Goal: Check status: Check status

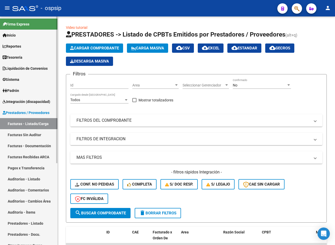
click at [28, 97] on link "Integración (discapacidad)" at bounding box center [28, 101] width 57 height 11
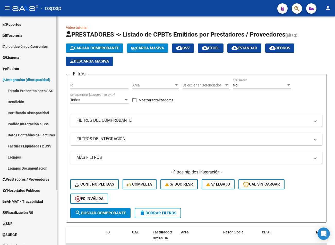
scroll to position [51, 0]
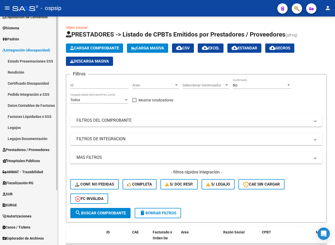
click at [36, 118] on link "Facturas Liquidadas x SSS" at bounding box center [28, 116] width 57 height 11
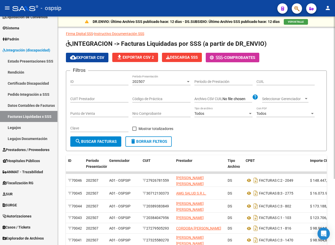
click at [88, 99] on input "CUIT Prestador" at bounding box center [99, 99] width 58 height 4
paste input "67-9139"
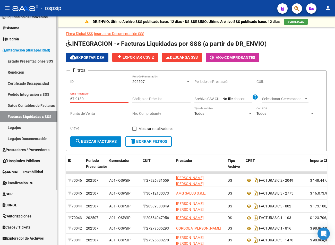
drag, startPoint x: 86, startPoint y: 100, endPoint x: 47, endPoint y: 104, distance: 39.9
click at [54, 101] on mat-sidenav-container "Firma Express Inicio Calendario SSS Instructivos Contacto OS Reportes Tablero d…" at bounding box center [167, 130] width 335 height 229
paste input "30-71490019-2"
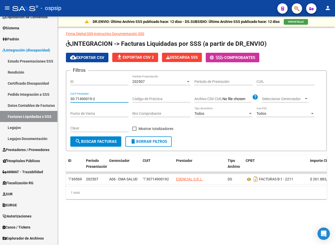
type input "30-71490019-2"
click at [166, 82] on div "202507" at bounding box center [159, 82] width 54 height 4
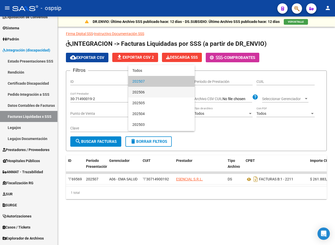
click at [160, 90] on span "202506" at bounding box center [161, 92] width 58 height 11
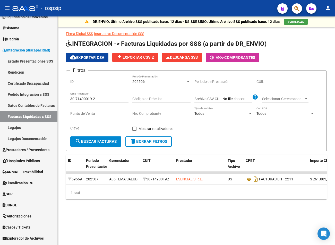
click at [158, 94] on div "Código de Práctica" at bounding box center [161, 97] width 58 height 10
click at [164, 82] on div "202506" at bounding box center [159, 82] width 54 height 4
click at [163, 80] on div "202506" at bounding box center [159, 82] width 54 height 4
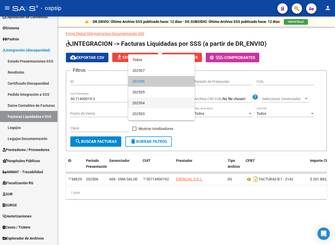
scroll to position [26, 0]
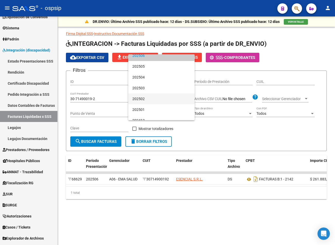
click at [152, 101] on span "202502" at bounding box center [161, 98] width 58 height 11
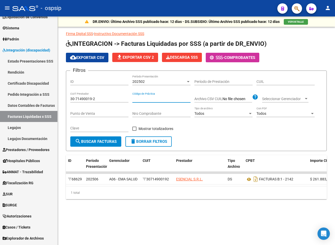
click at [152, 98] on input "Código de Práctica" at bounding box center [161, 99] width 58 height 4
click at [162, 83] on div "202502" at bounding box center [159, 82] width 54 height 4
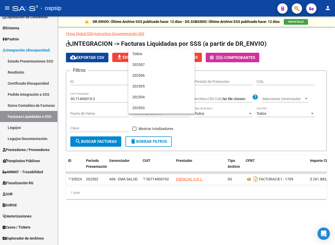
scroll to position [37, 0]
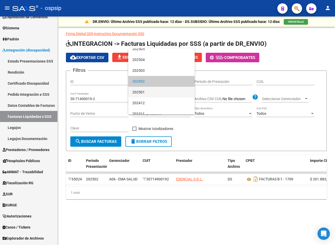
click at [160, 93] on span "202501" at bounding box center [161, 92] width 58 height 11
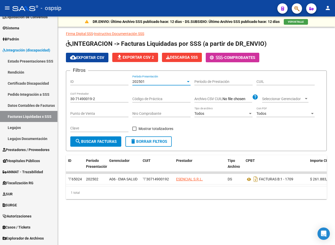
click at [160, 98] on input "Código de Práctica" at bounding box center [161, 99] width 58 height 4
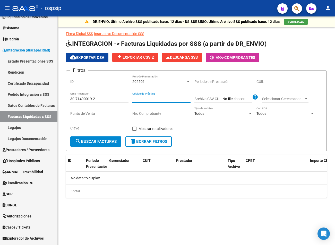
click at [173, 75] on div "202501 Período Presentación" at bounding box center [161, 80] width 58 height 10
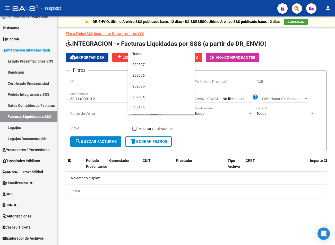
scroll to position [48, 0]
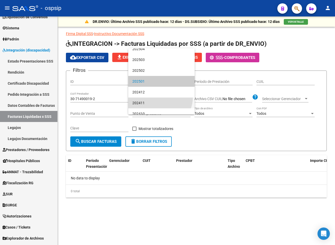
click at [160, 98] on span "202411" at bounding box center [161, 103] width 58 height 11
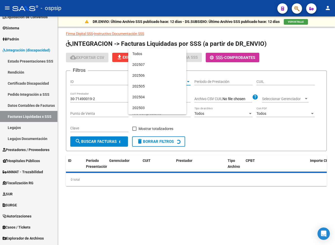
scroll to position [70, 0]
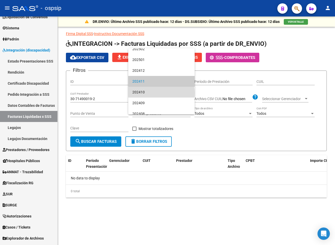
click at [161, 93] on span "202410" at bounding box center [161, 92] width 58 height 11
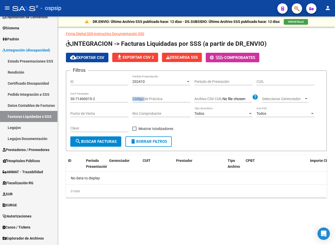
click at [161, 93] on div "Código de Práctica" at bounding box center [161, 97] width 58 height 10
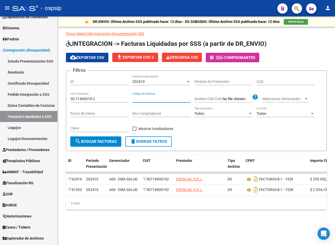
click at [165, 82] on div "202410" at bounding box center [159, 82] width 54 height 4
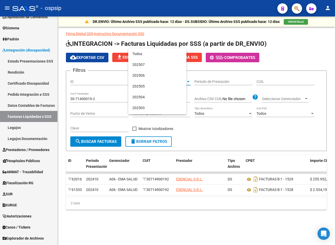
scroll to position [81, 0]
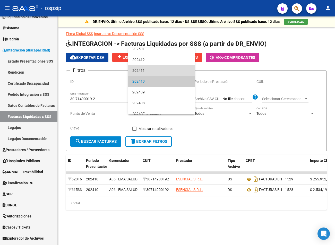
click at [167, 75] on span "202411" at bounding box center [161, 70] width 58 height 11
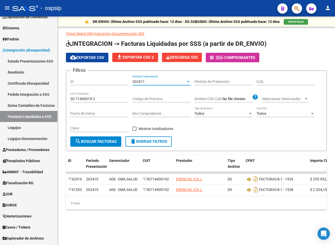
click at [160, 101] on input "Código de Práctica" at bounding box center [161, 99] width 58 height 4
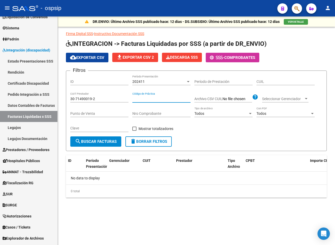
click at [164, 85] on div "202411 Período Presentación" at bounding box center [161, 80] width 58 height 10
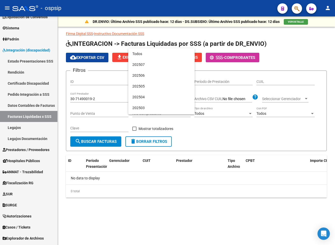
scroll to position [70, 0]
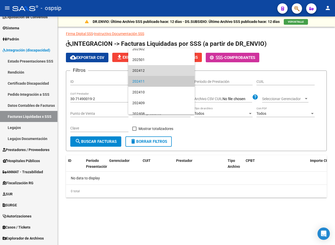
click at [165, 72] on span "202412" at bounding box center [161, 70] width 58 height 11
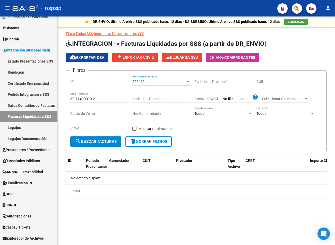
click at [157, 92] on div "Código de Práctica" at bounding box center [161, 97] width 58 height 10
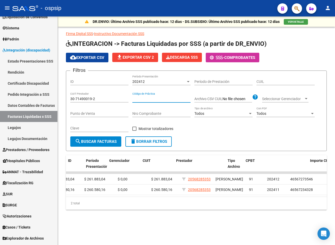
scroll to position [0, 0]
